Goal: Find specific page/section: Find specific page/section

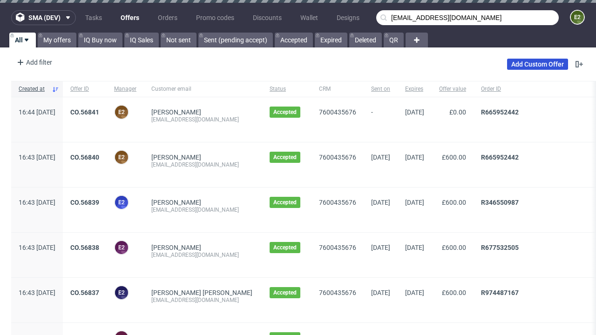
type input "[EMAIL_ADDRESS][DOMAIN_NAME]"
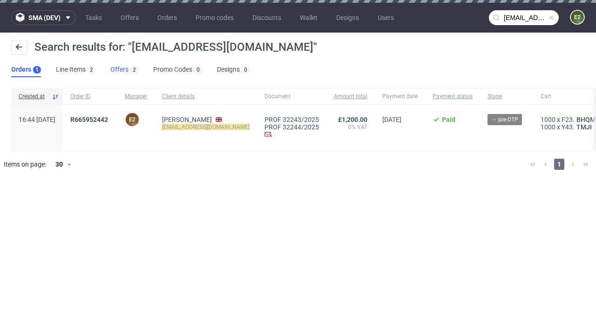
click at [124, 70] on link "Offers 2" at bounding box center [124, 69] width 28 height 15
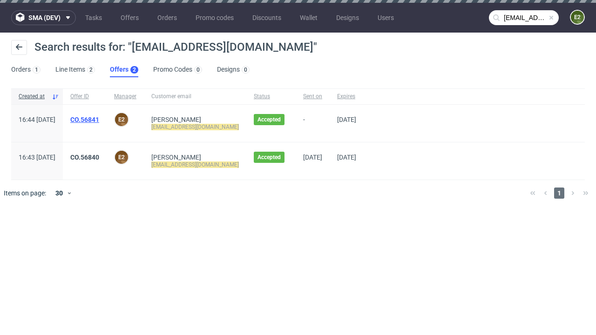
click at [99, 120] on link "CO.56841" at bounding box center [84, 119] width 29 height 7
